Goal: Task Accomplishment & Management: Use online tool/utility

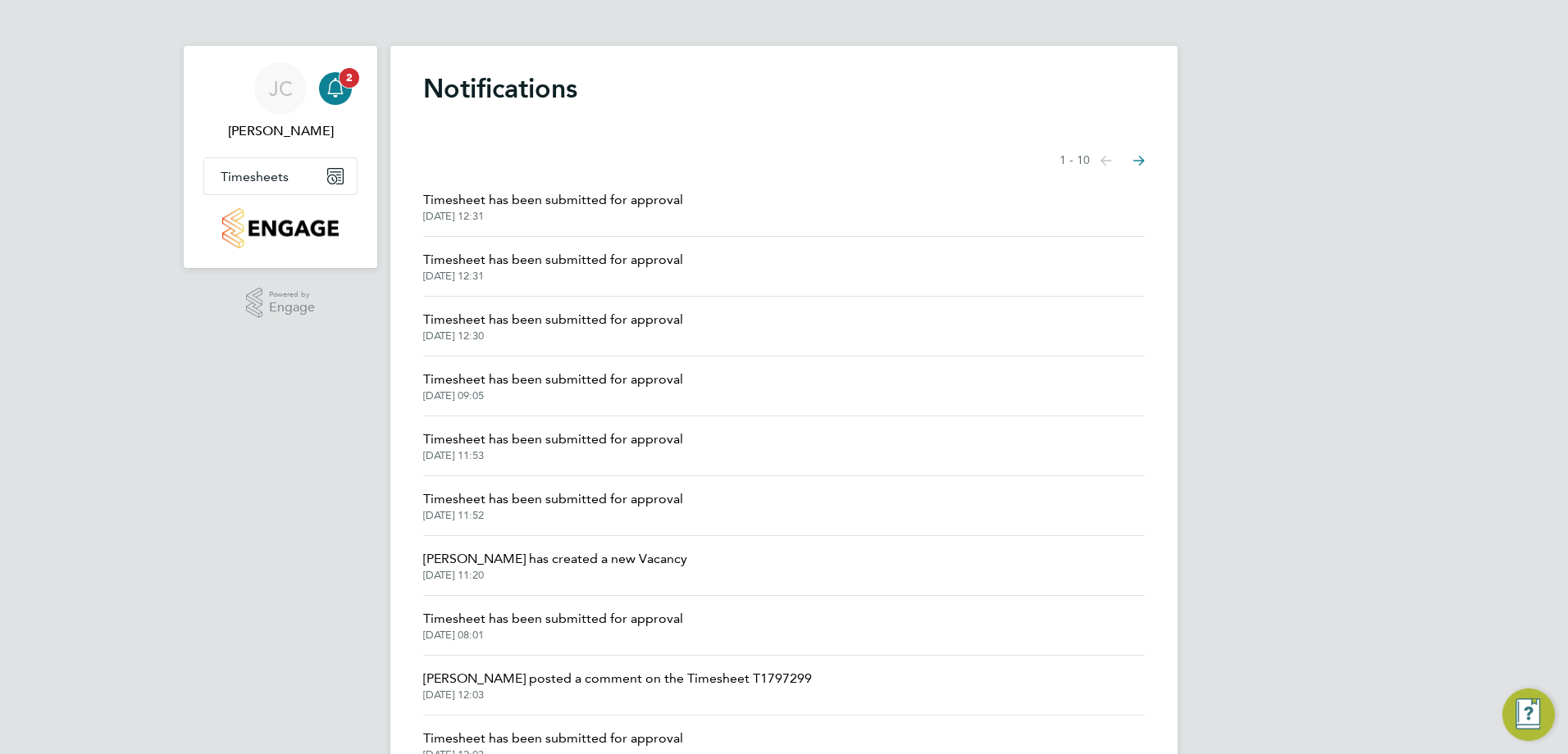
click at [337, 91] on icon "Main navigation" at bounding box center [335, 87] width 19 height 19
click at [290, 186] on button "Timesheets" at bounding box center [280, 175] width 152 height 36
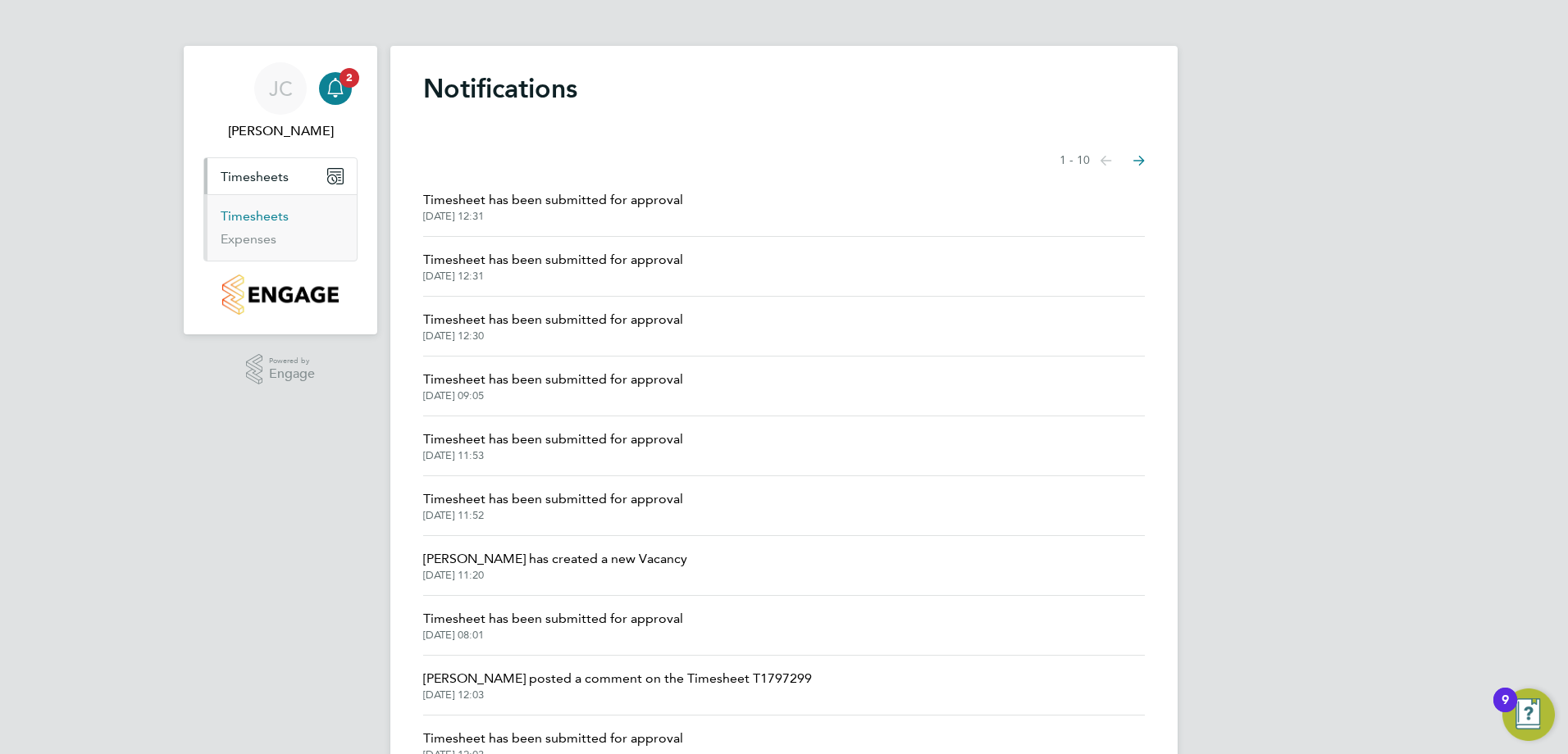
click at [263, 217] on link "Timesheets" at bounding box center [255, 216] width 68 height 16
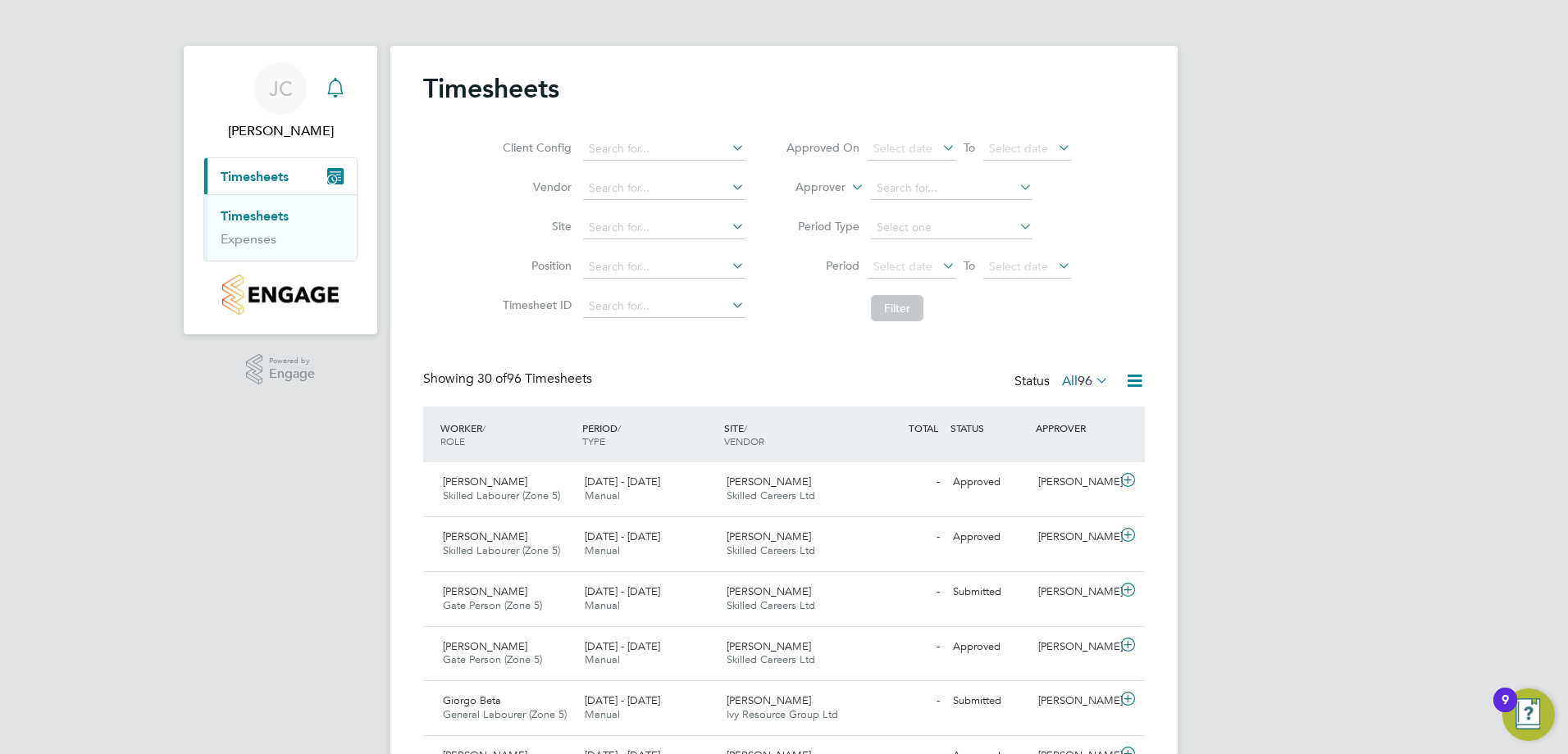
click at [330, 92] on icon "Main navigation" at bounding box center [335, 87] width 19 height 19
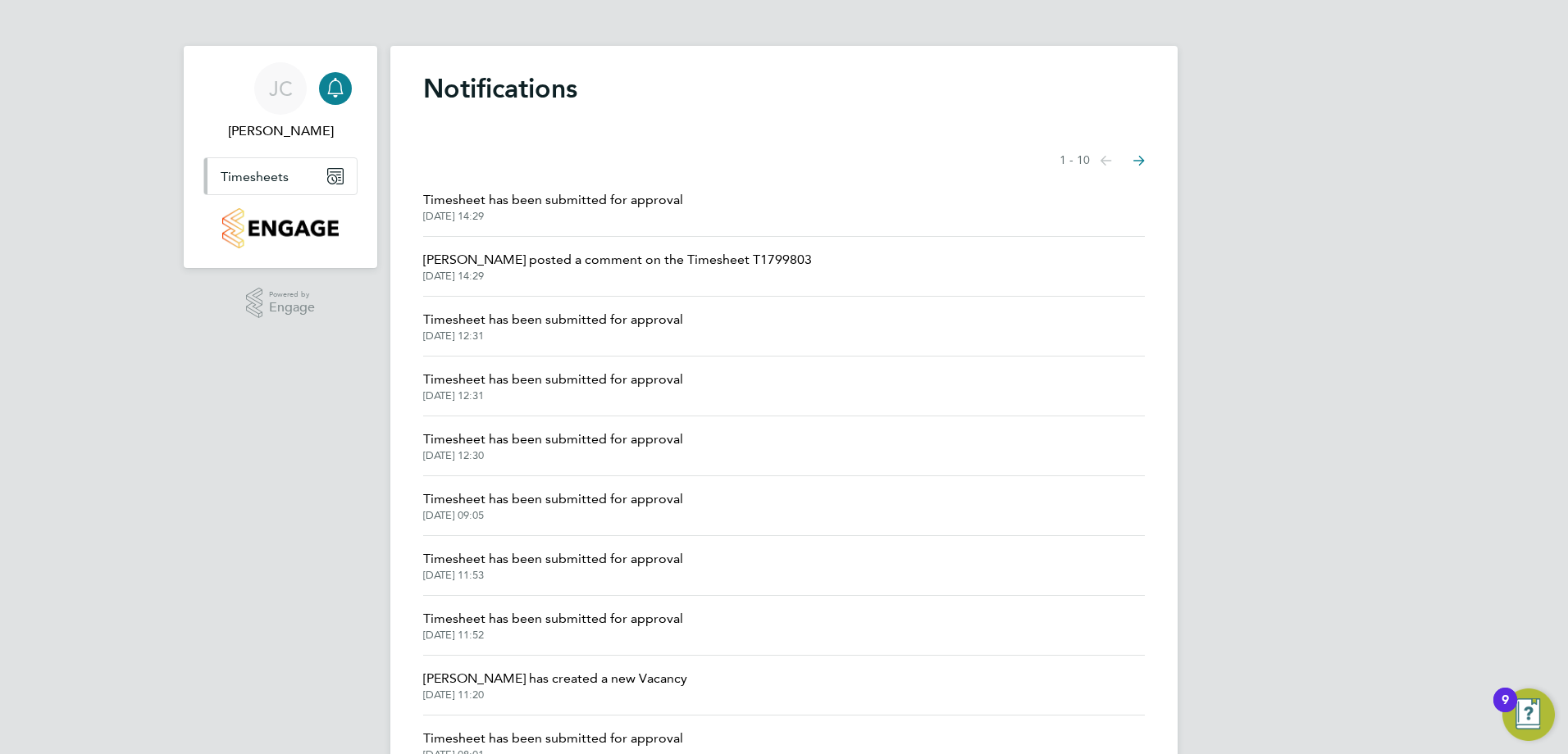
click at [271, 179] on span "Timesheets" at bounding box center [255, 176] width 68 height 16
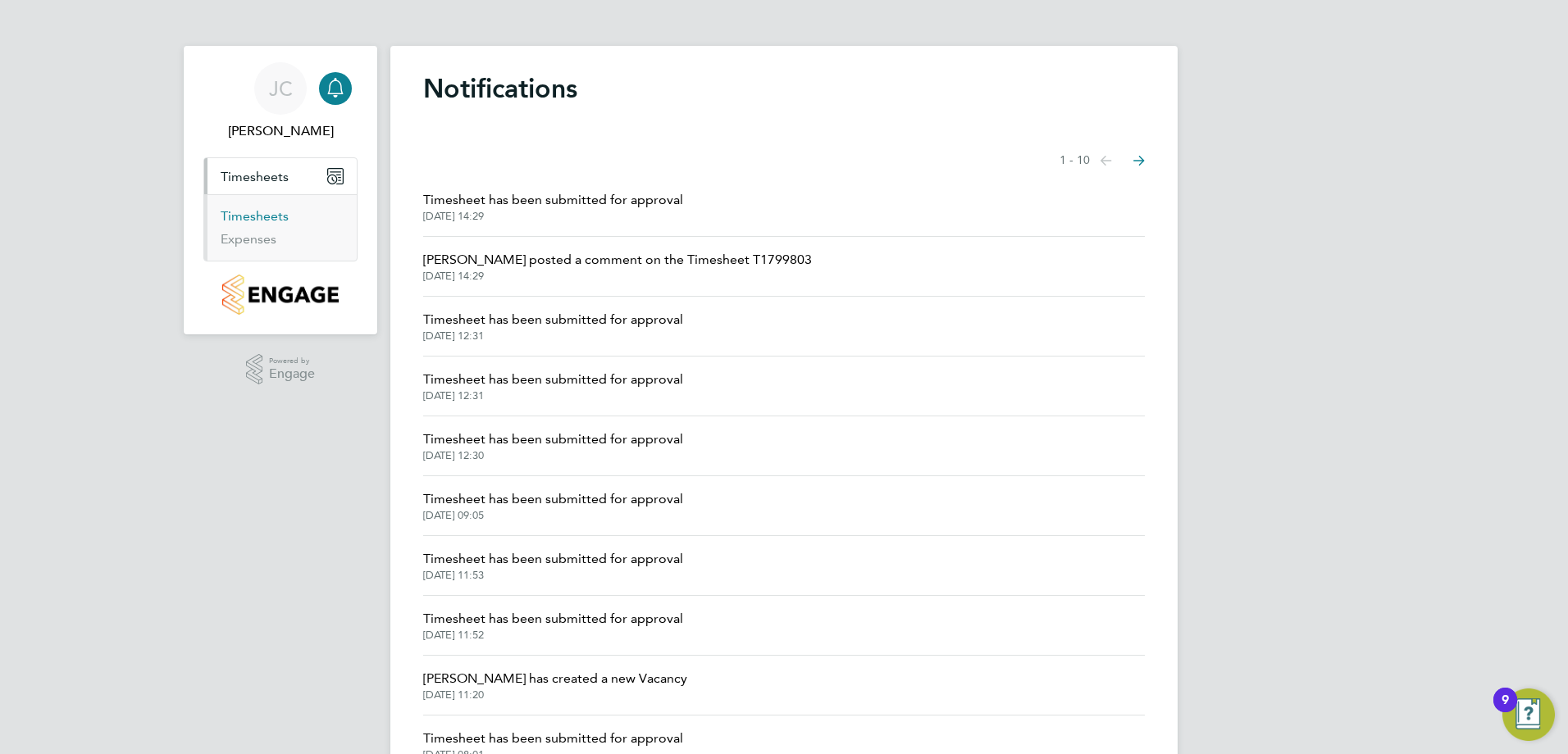
click at [254, 220] on link "Timesheets" at bounding box center [255, 216] width 68 height 16
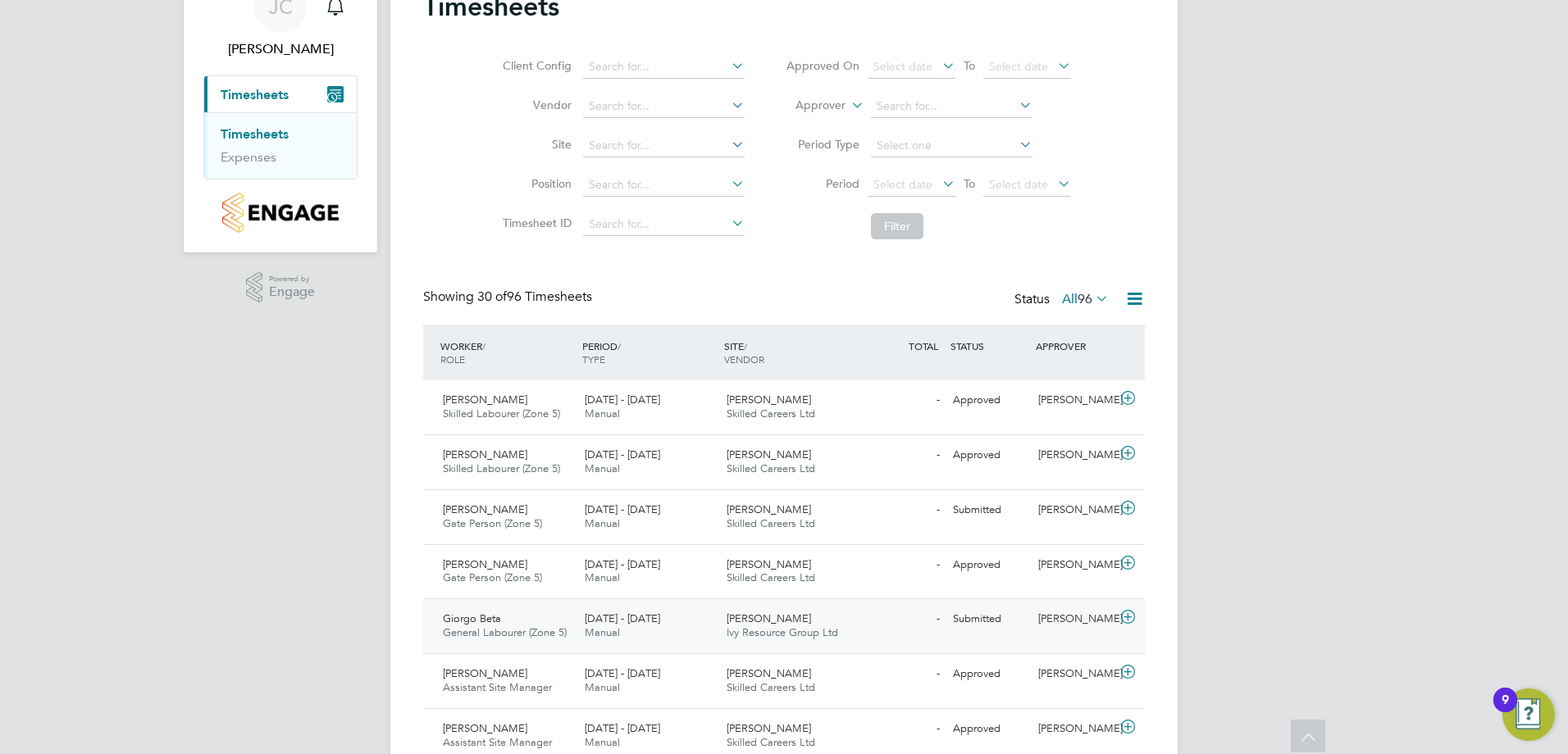
click at [1131, 618] on icon at bounding box center [1128, 617] width 20 height 13
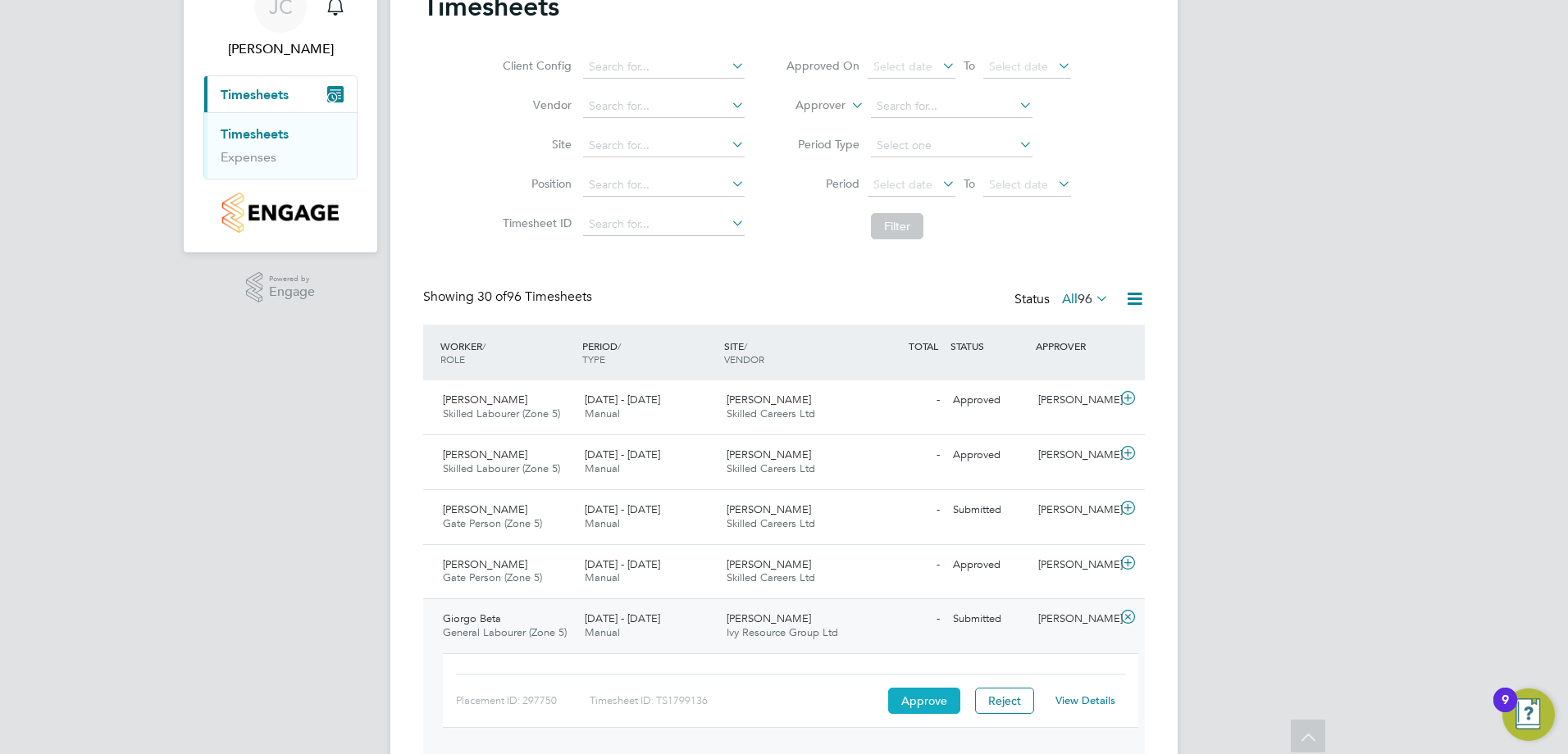
click at [933, 702] on button "Approve" at bounding box center [924, 700] width 72 height 26
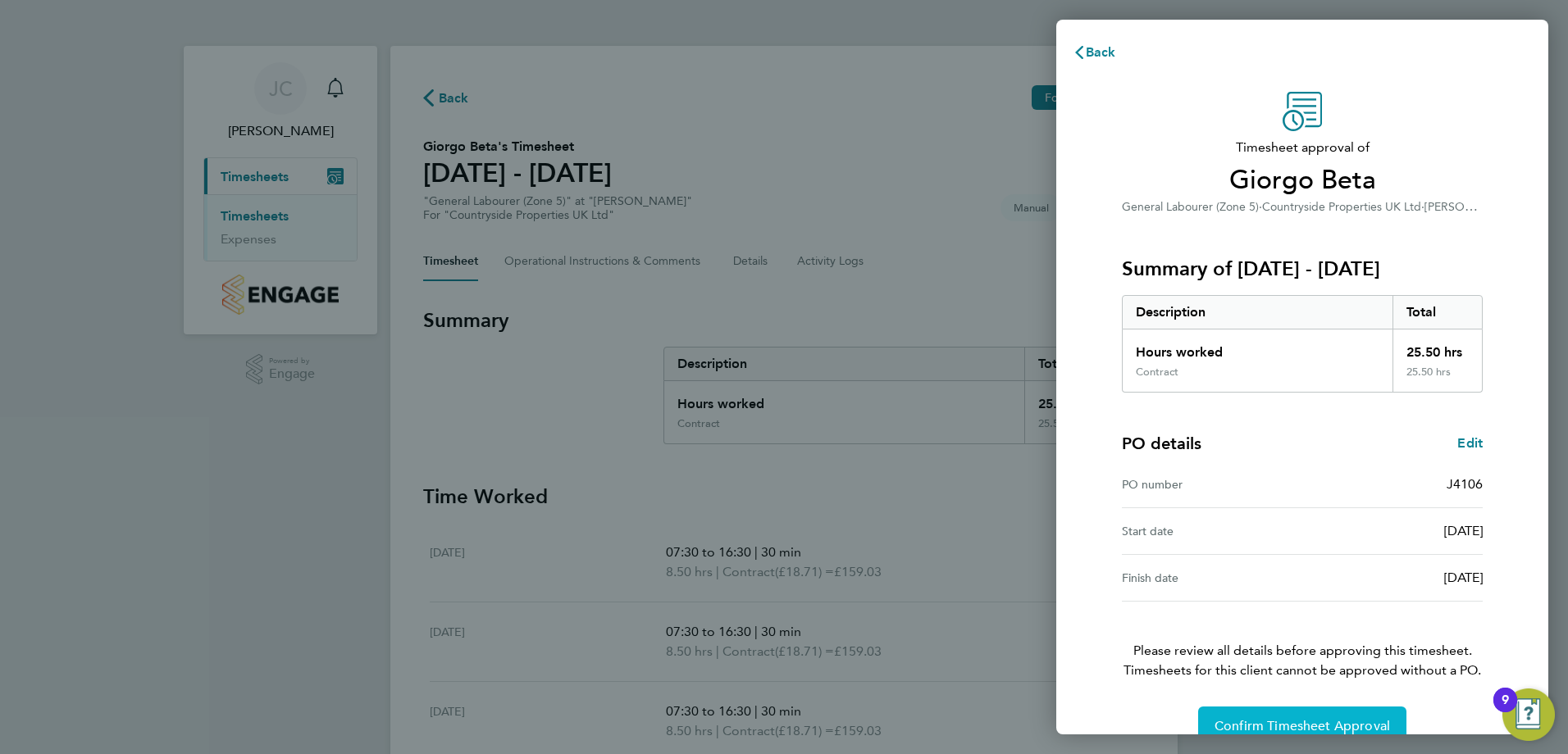
click at [1287, 720] on span "Confirm Timesheet Approval" at bounding box center [1302, 726] width 175 height 17
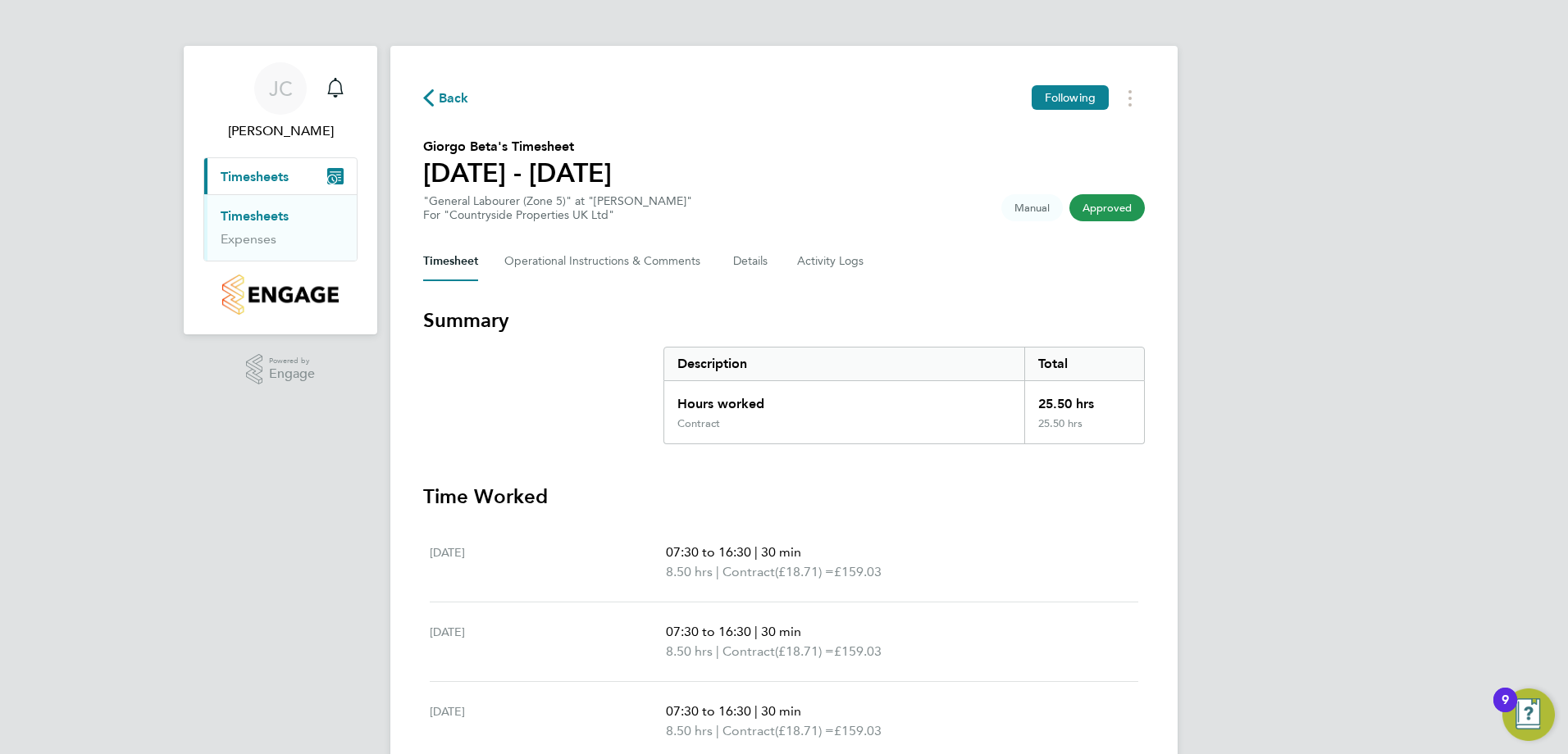
click at [274, 228] on li "Timesheets" at bounding box center [281, 220] width 123 height 23
click at [271, 209] on link "Timesheets" at bounding box center [255, 216] width 68 height 16
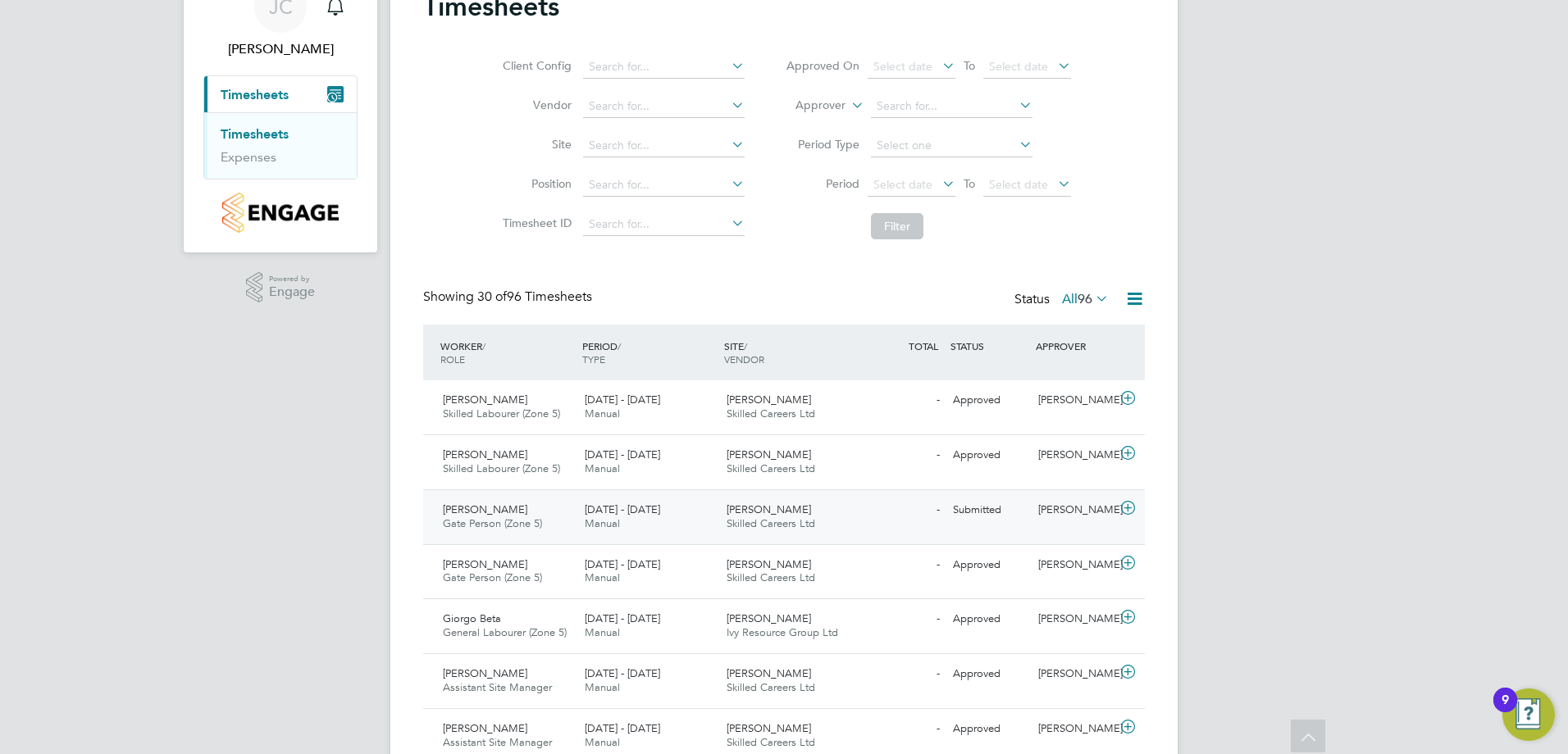
click at [1124, 505] on icon at bounding box center [1128, 509] width 20 height 13
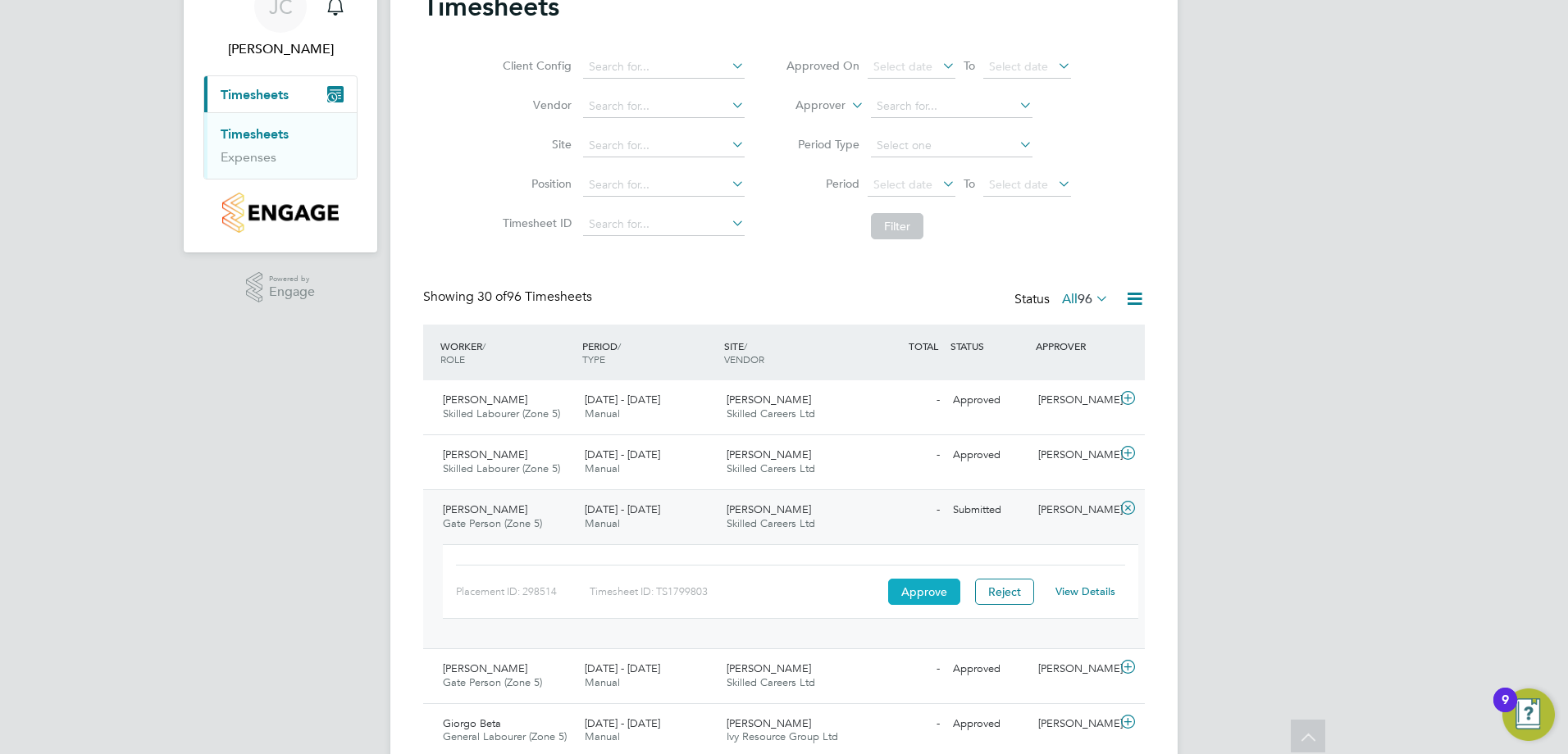
click at [951, 593] on button "Approve" at bounding box center [924, 592] width 72 height 26
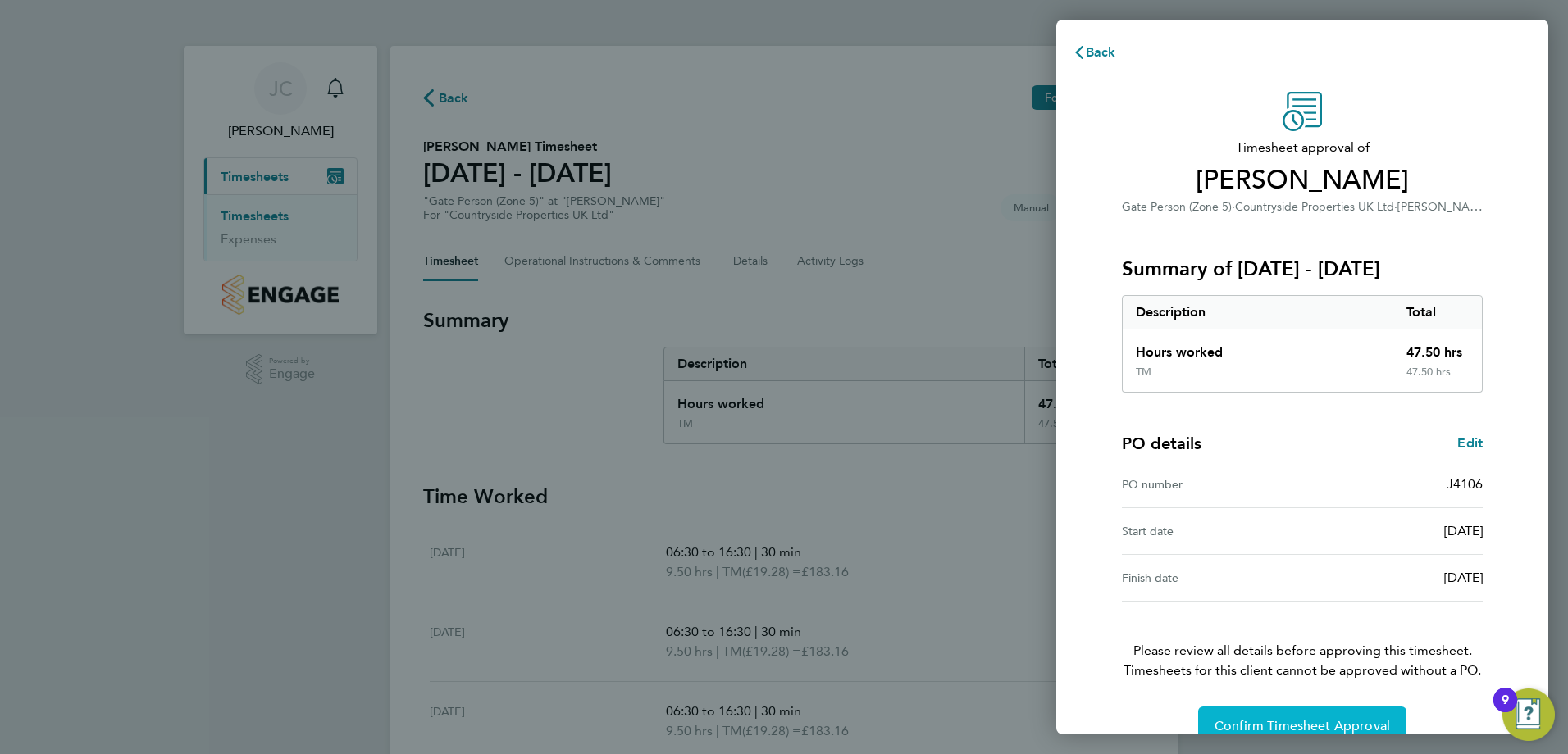
click at [1325, 720] on span "Confirm Timesheet Approval" at bounding box center [1302, 726] width 175 height 17
